Goal: Ask a question

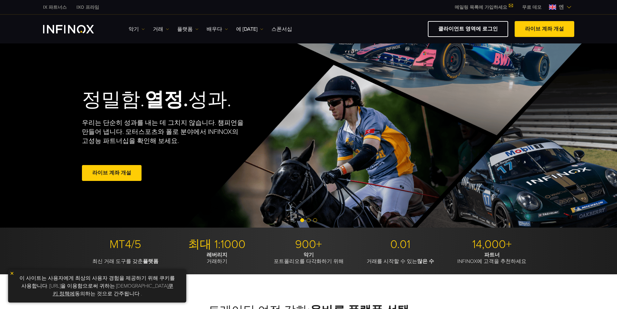
click at [553, 7] on img at bounding box center [552, 7] width 7 height 5
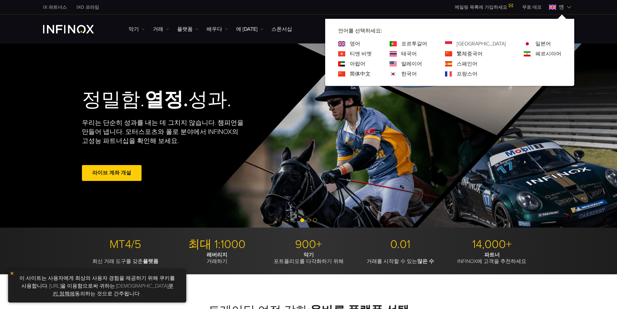
click at [415, 74] on font "한국어" at bounding box center [409, 74] width 16 height 6
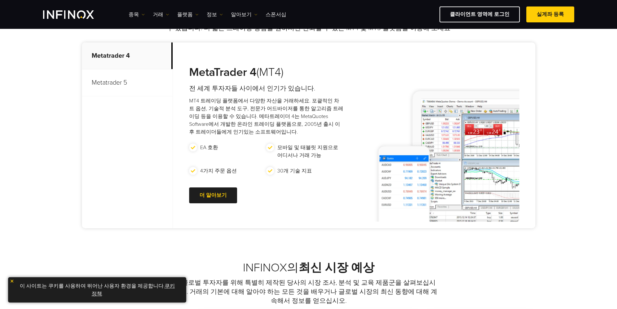
scroll to position [324, 0]
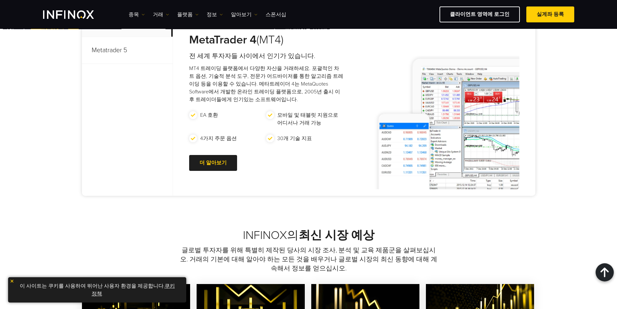
click at [167, 284] on link "쿠키 정책" at bounding box center [133, 290] width 83 height 14
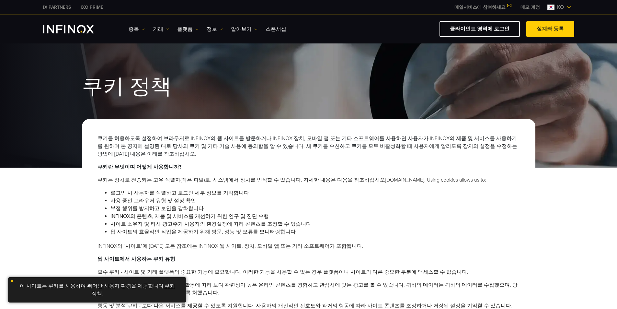
click at [12, 280] on img at bounding box center [12, 281] width 5 height 5
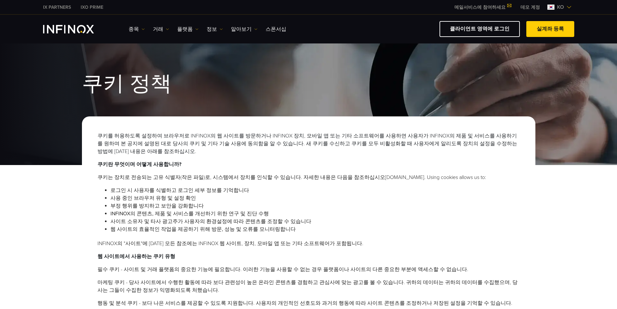
click at [62, 28] on img "INFINOX Logo" at bounding box center [68, 29] width 51 height 8
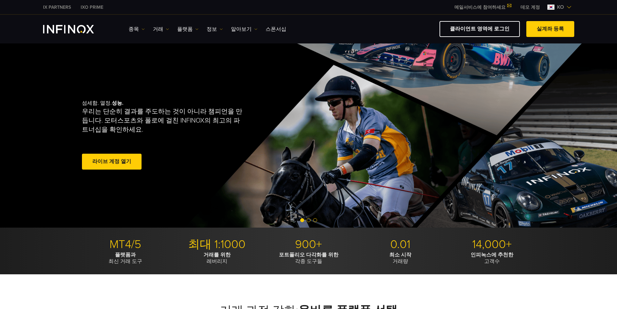
click at [494, 7] on link "메일서비스에 참여하세요" at bounding box center [483, 8] width 66 height 6
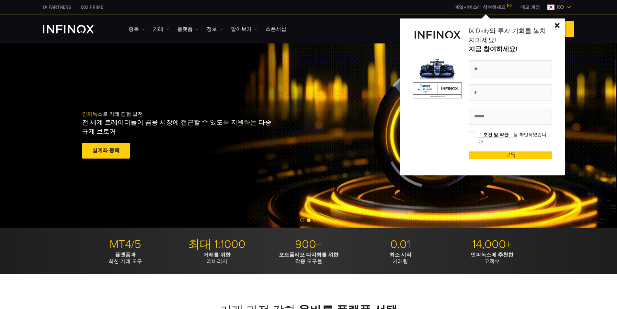
click at [560, 24] on img at bounding box center [557, 25] width 5 height 5
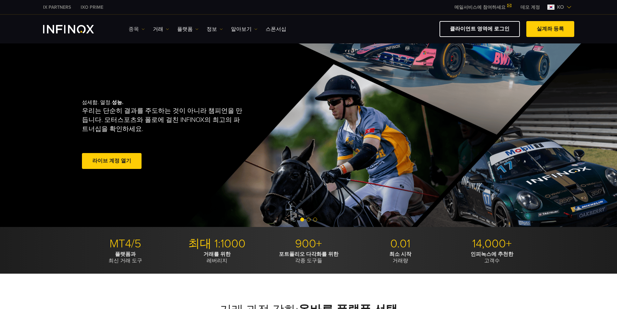
click at [144, 29] on img at bounding box center [143, 29] width 3 height 3
click at [164, 27] on link "거래" at bounding box center [161, 29] width 16 height 8
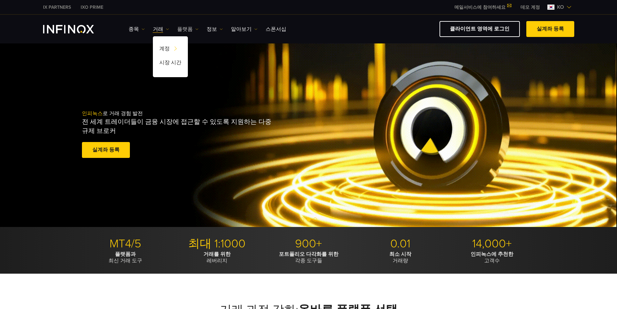
click at [191, 29] on link "플랫폼" at bounding box center [187, 29] width 21 height 8
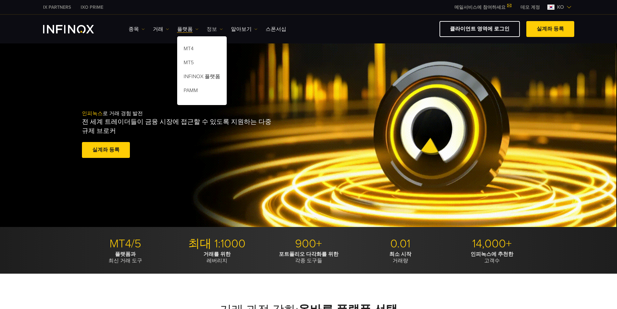
click at [213, 29] on link "정보" at bounding box center [215, 29] width 16 height 8
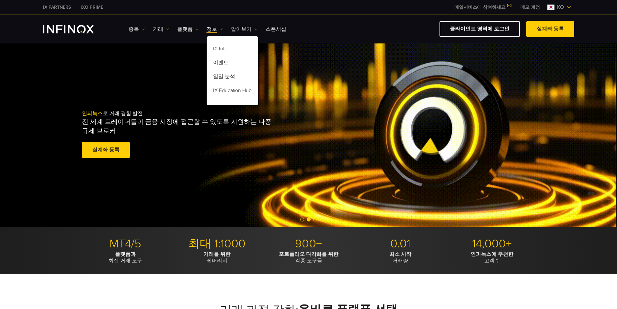
click at [254, 29] on img at bounding box center [255, 29] width 3 height 3
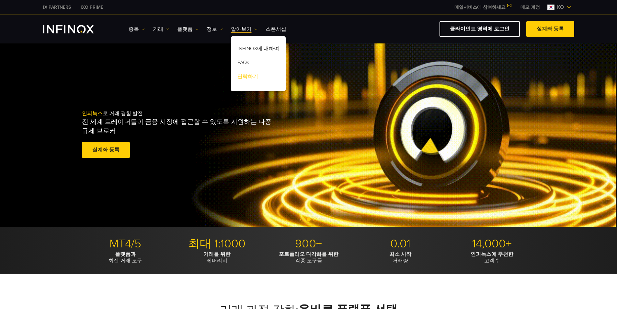
click at [245, 76] on link "연락하기" at bounding box center [258, 78] width 55 height 14
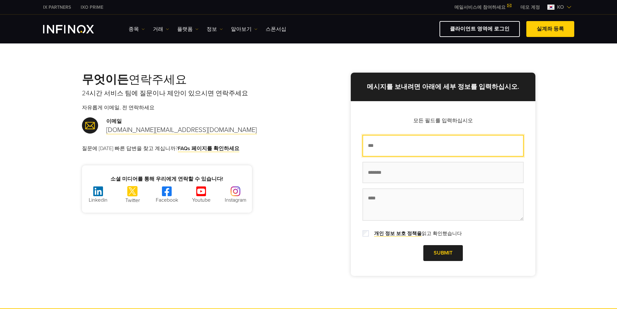
click at [392, 144] on input "이름 *" at bounding box center [443, 146] width 161 height 22
type input "***"
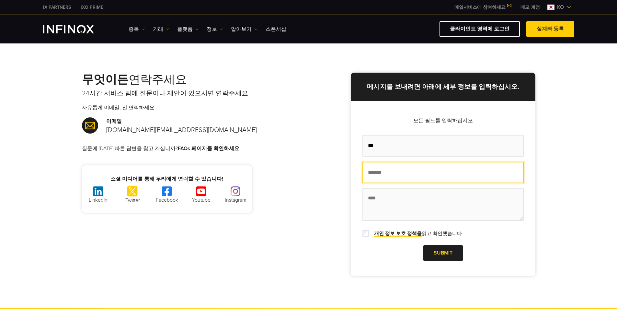
click at [372, 175] on input "이메일 주소 *" at bounding box center [443, 173] width 161 height 22
type input "**********"
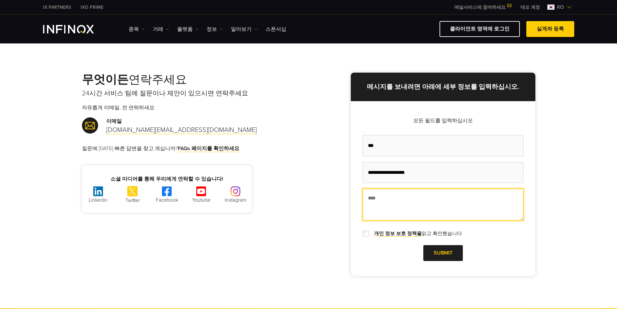
click at [377, 198] on textarea "메시지 *" at bounding box center [443, 204] width 161 height 32
type textarea "*"
type textarea "**********"
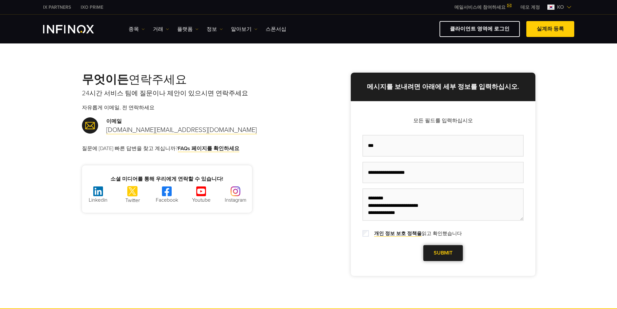
click at [440, 253] on link "Submit" at bounding box center [444, 253] width 40 height 16
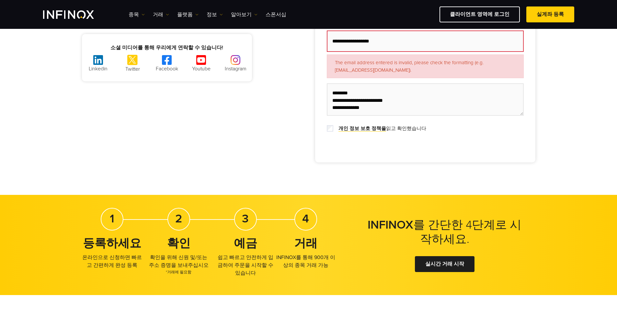
scroll to position [52, 0]
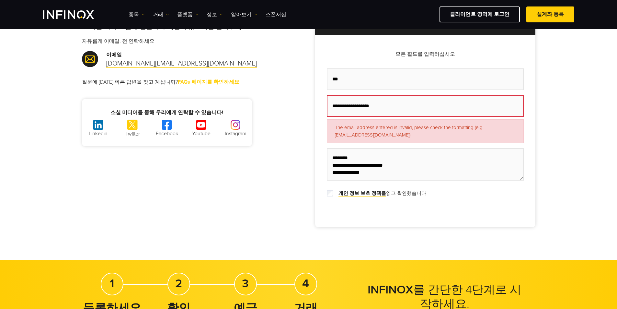
click at [191, 80] on link "FAQs 페이지를 확인하세요" at bounding box center [209, 82] width 62 height 7
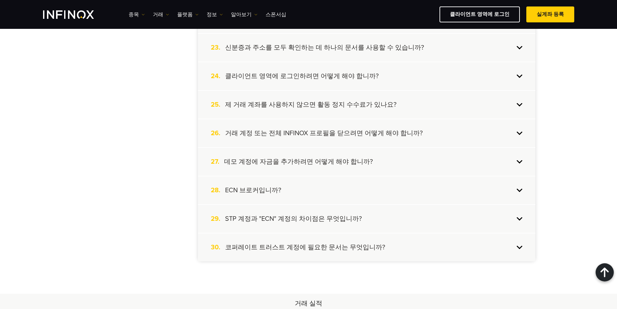
scroll to position [810, 0]
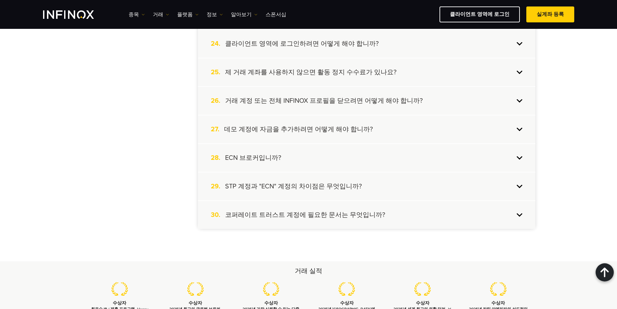
click at [279, 186] on h4 "STP 계정과 "ECN" 계정의 차이점은 무엇입니까?" at bounding box center [293, 186] width 137 height 8
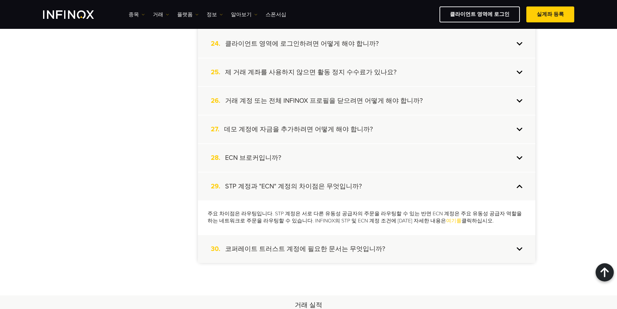
scroll to position [0, 0]
click at [446, 221] on link "여기를" at bounding box center [454, 220] width 16 height 6
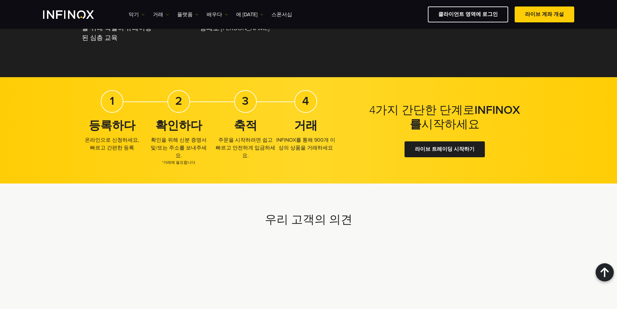
scroll to position [1453, 0]
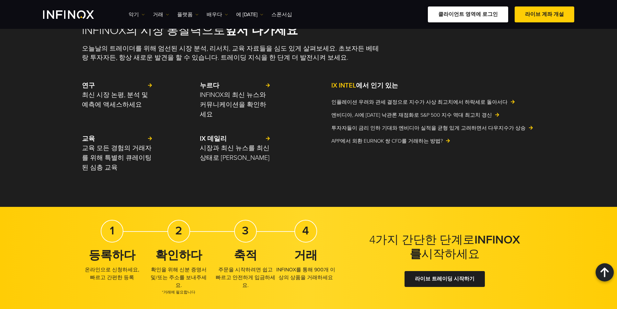
click at [480, 15] on font "클라이언트 영역에 로그인" at bounding box center [468, 14] width 60 height 6
